Goal: Find specific fact: Find specific fact

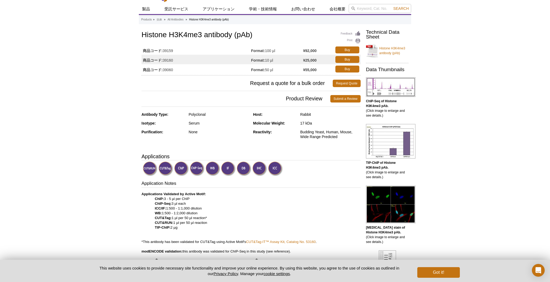
scroll to position [12, 0]
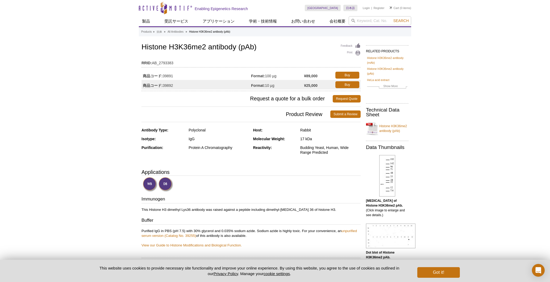
click at [174, 86] on td "商品コード: 39892" at bounding box center [196, 85] width 110 height 10
click at [174, 78] on td "商品コード: 39891" at bounding box center [196, 75] width 110 height 10
drag, startPoint x: 174, startPoint y: 85, endPoint x: 163, endPoint y: 86, distance: 10.4
click at [163, 86] on td "商品コード: 39892" at bounding box center [196, 85] width 110 height 10
copy td "39892"
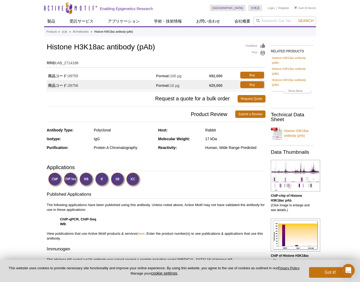
drag, startPoint x: 69, startPoint y: 85, endPoint x: 82, endPoint y: 87, distance: 12.8
click at [81, 85] on td "商品コード: 39756" at bounding box center [102, 85] width 110 height 10
copy td "39756"
